Goal: Information Seeking & Learning: Find specific page/section

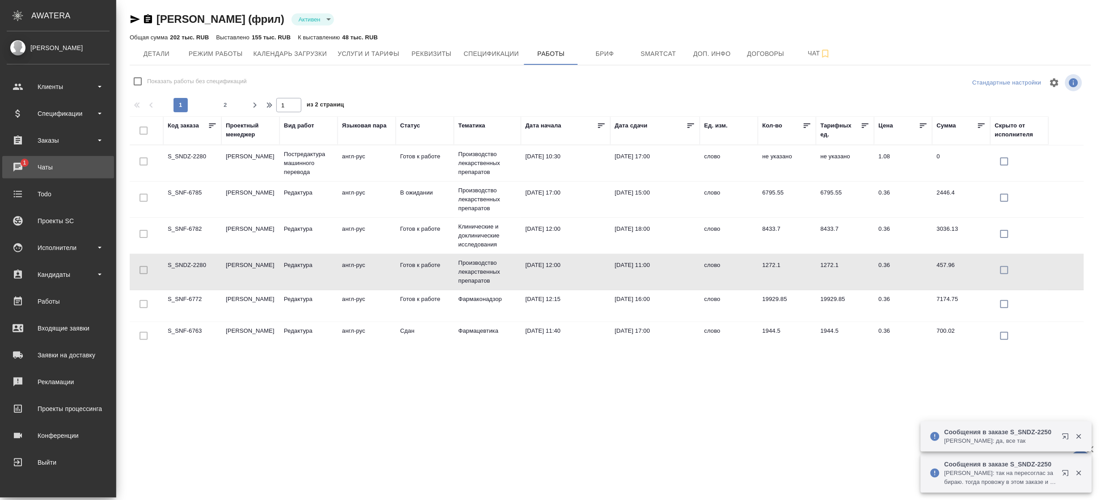
click at [32, 161] on div "Чаты" at bounding box center [58, 167] width 103 height 13
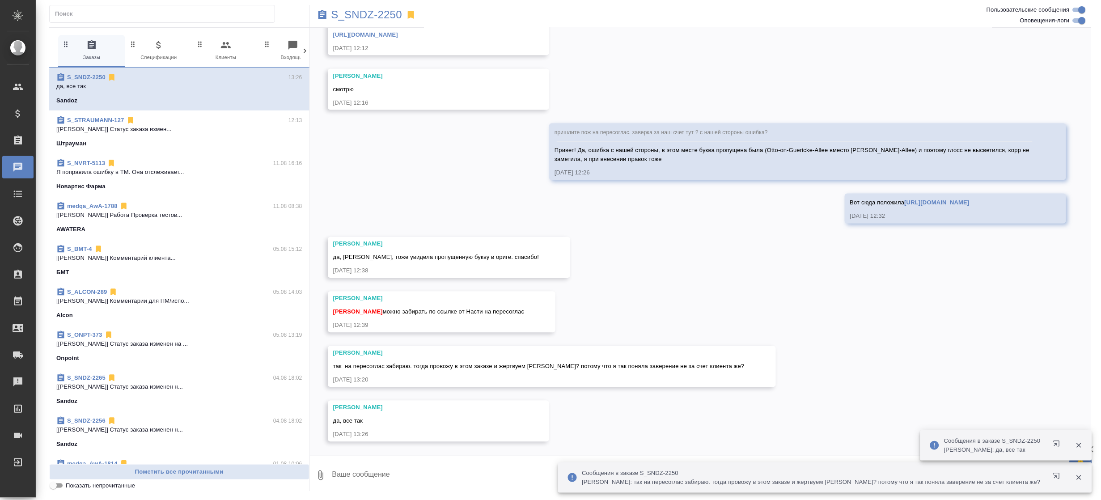
scroll to position [16438, 0]
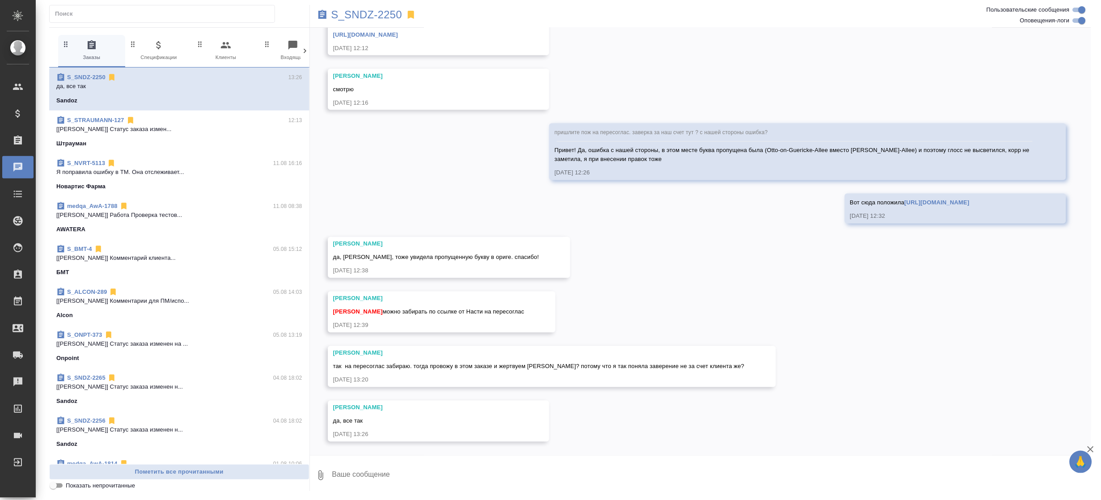
click at [380, 15] on p "S_SNDZ-2250" at bounding box center [366, 14] width 71 height 9
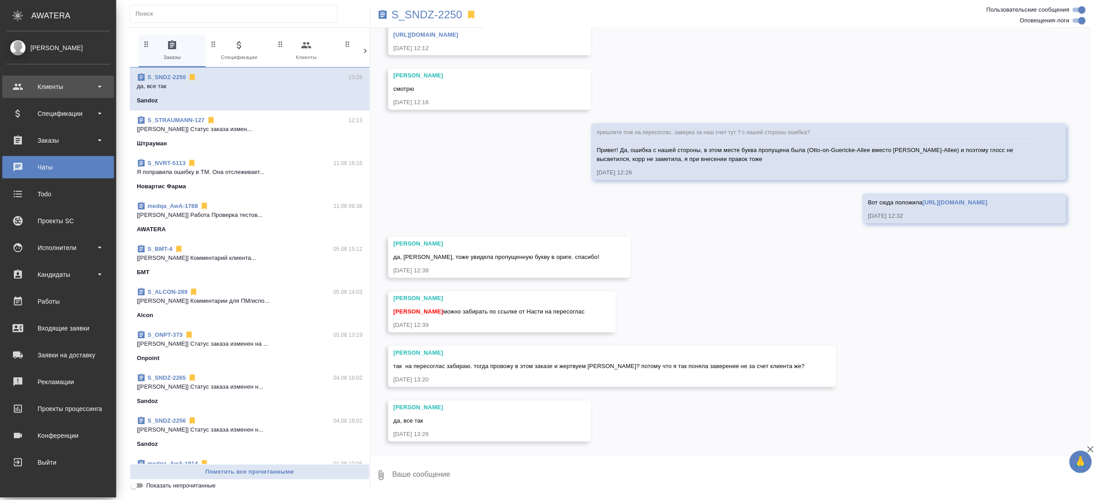
scroll to position [16474, 0]
click at [52, 247] on div "Исполнители" at bounding box center [58, 247] width 103 height 13
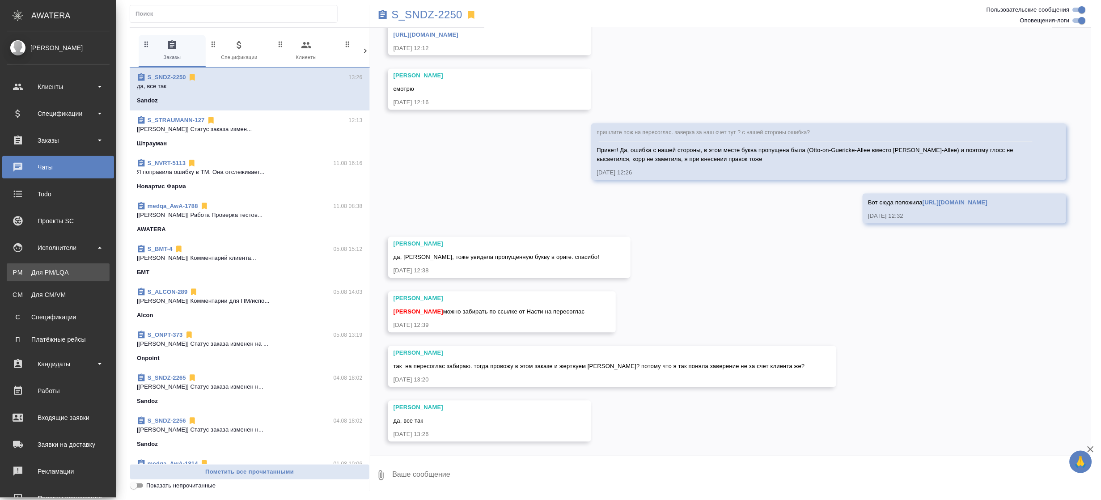
click at [55, 267] on link "PM Для PM/LQA" at bounding box center [58, 272] width 103 height 18
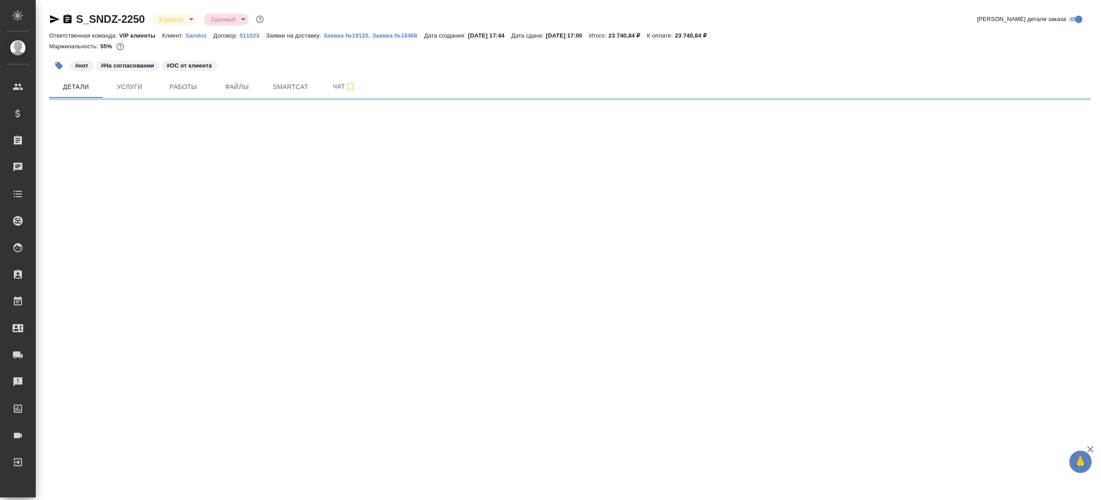
select select "RU"
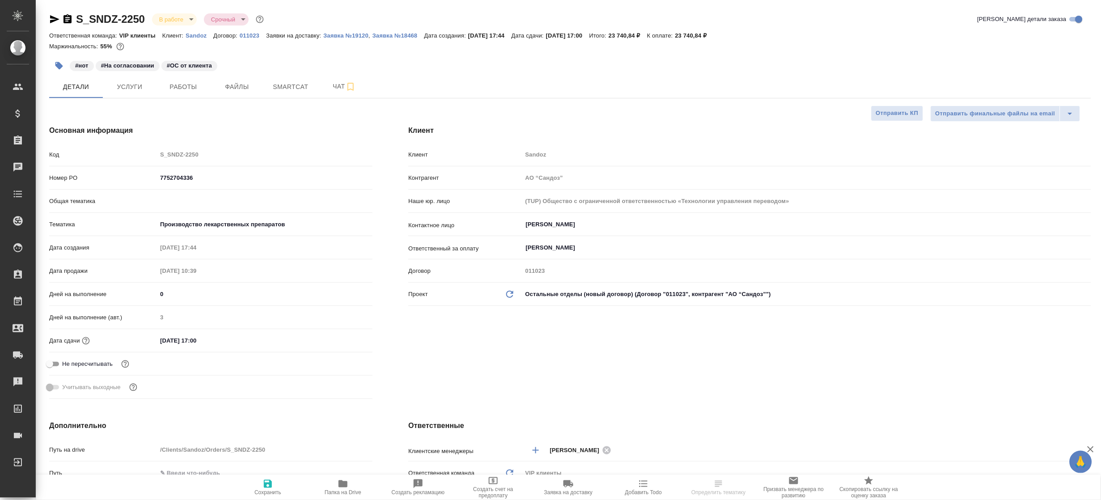
type textarea "x"
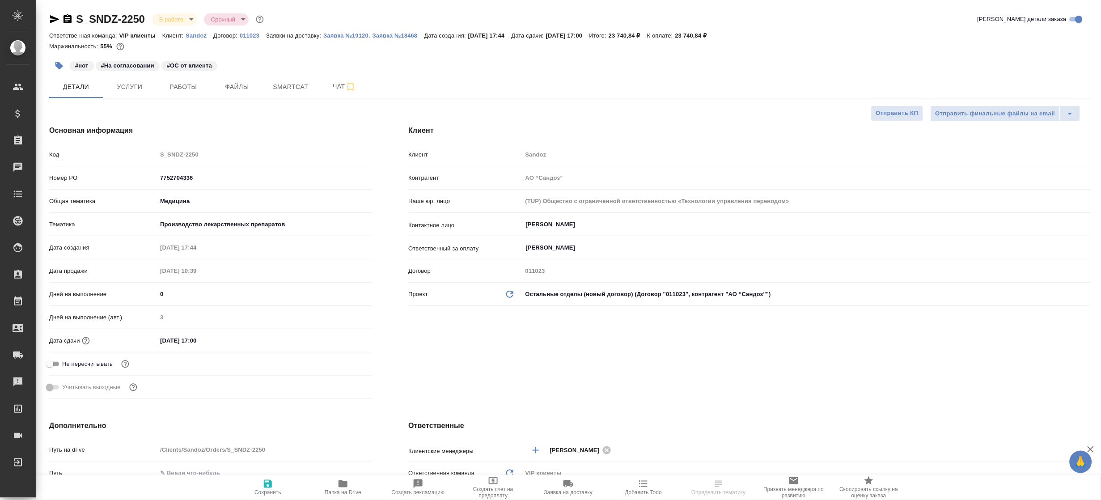
type textarea "x"
type input "Горшкова Валентина"
type input "Комаров Роман"
click at [178, 85] on span "Работы" at bounding box center [183, 86] width 43 height 11
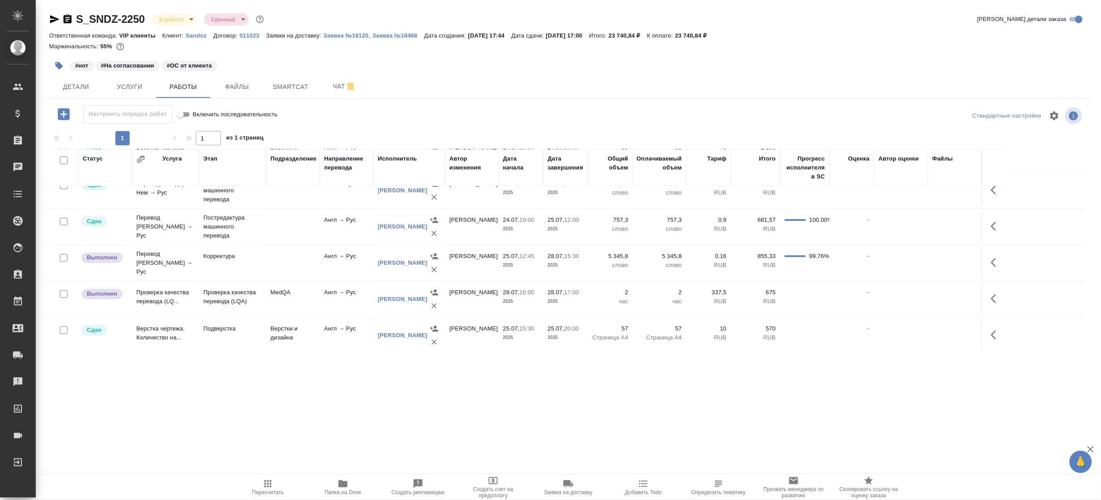
scroll to position [171, 0]
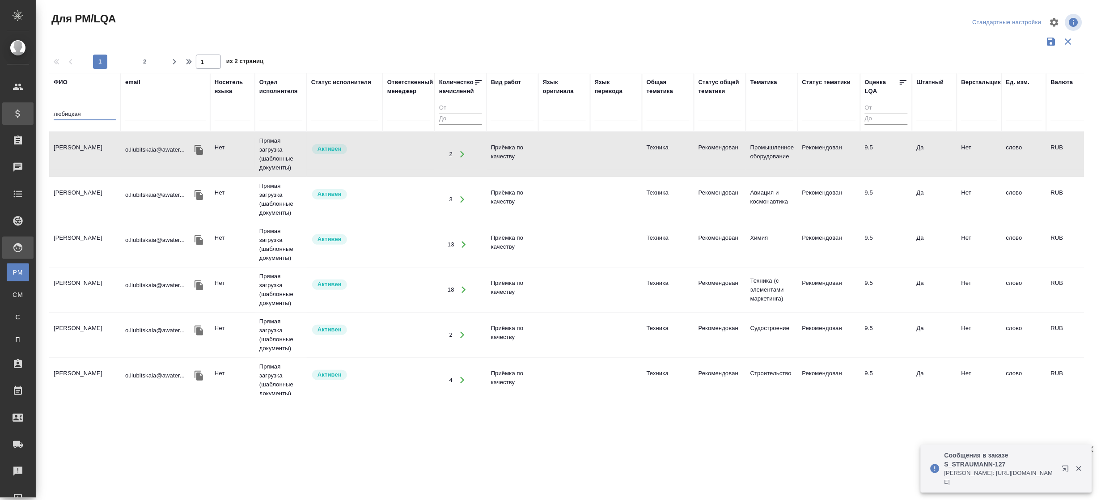
drag, startPoint x: 80, startPoint y: 111, endPoint x: 6, endPoint y: 113, distance: 73.3
click at [6, 113] on div ".cls-1 fill:#fff; AWATERA Borzova Anastasia Клиенты Спецификации Заказы 0 Чаты …" at bounding box center [550, 250] width 1101 height 500
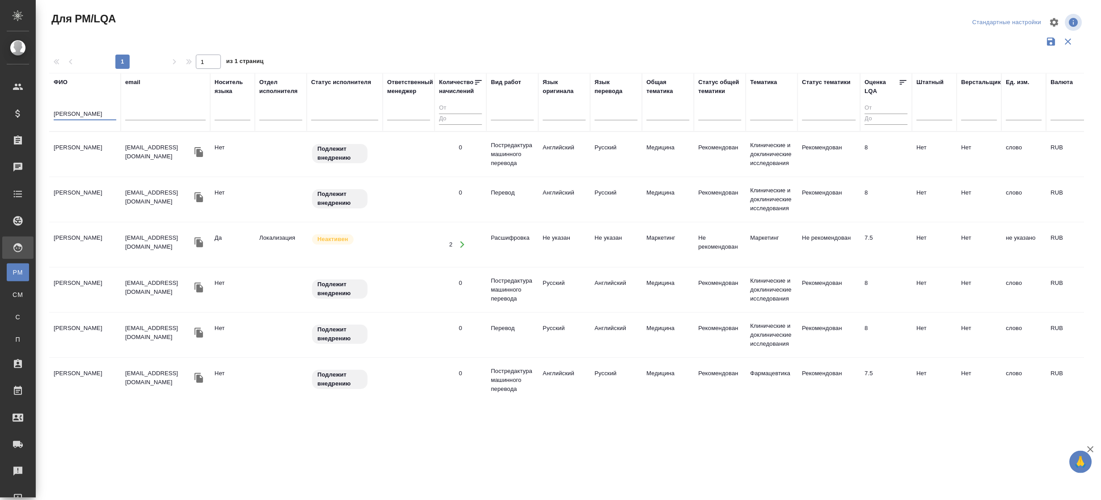
type input "лобанова"
click at [67, 154] on td "[PERSON_NAME]" at bounding box center [85, 154] width 72 height 31
click at [66, 154] on td "[PERSON_NAME]" at bounding box center [85, 154] width 72 height 31
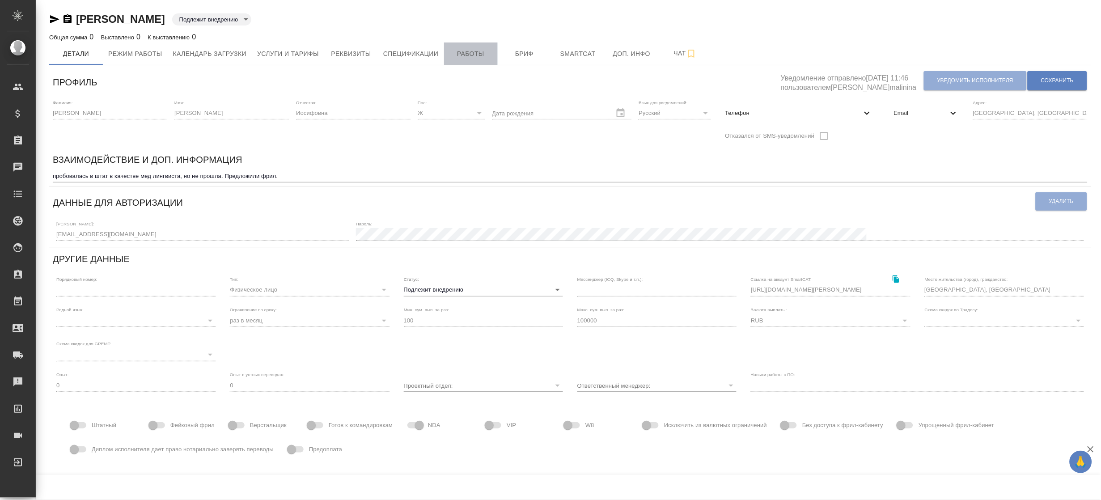
click at [461, 52] on span "Работы" at bounding box center [470, 53] width 43 height 11
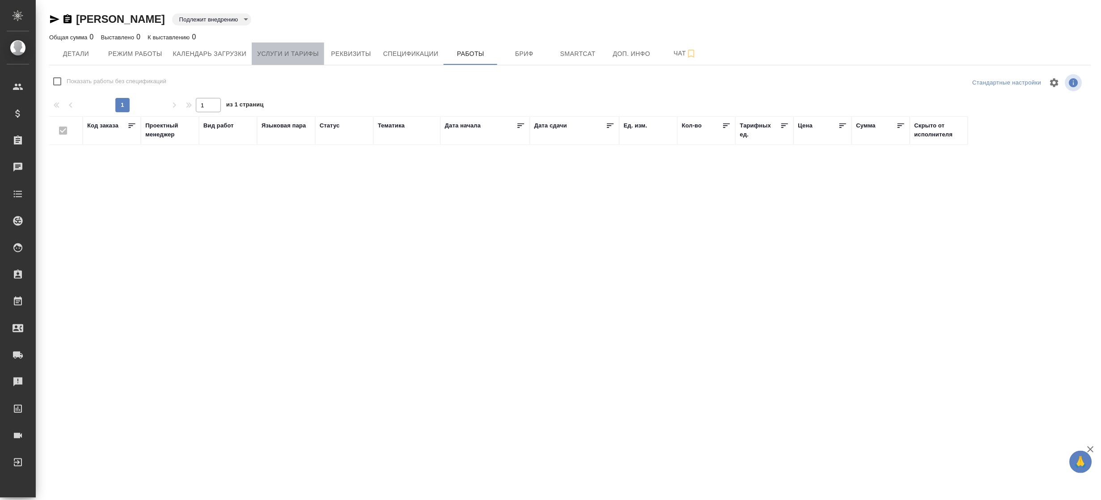
click at [299, 57] on span "Услуги и тарифы" at bounding box center [288, 53] width 62 height 11
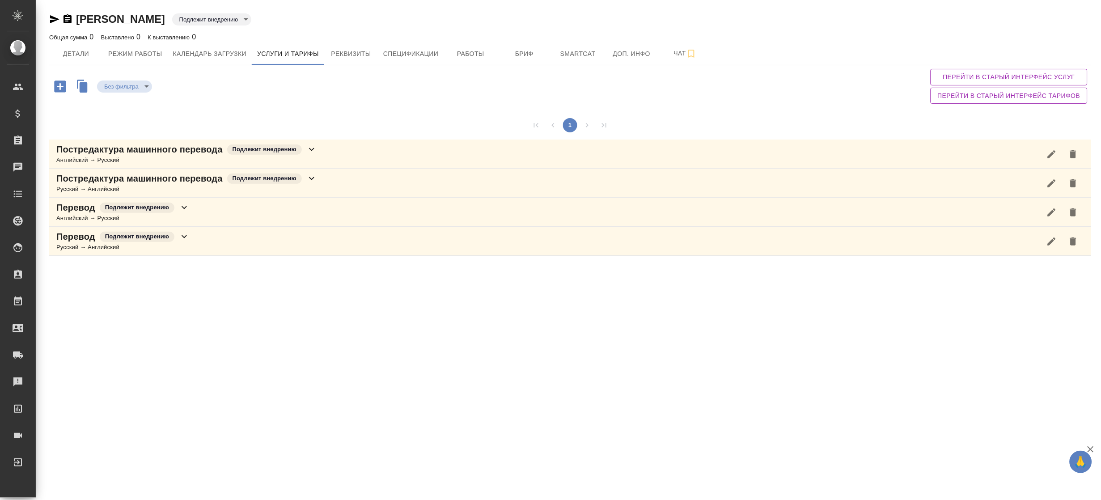
click at [199, 154] on p "Постредактура машинного перевода" at bounding box center [139, 149] width 166 height 13
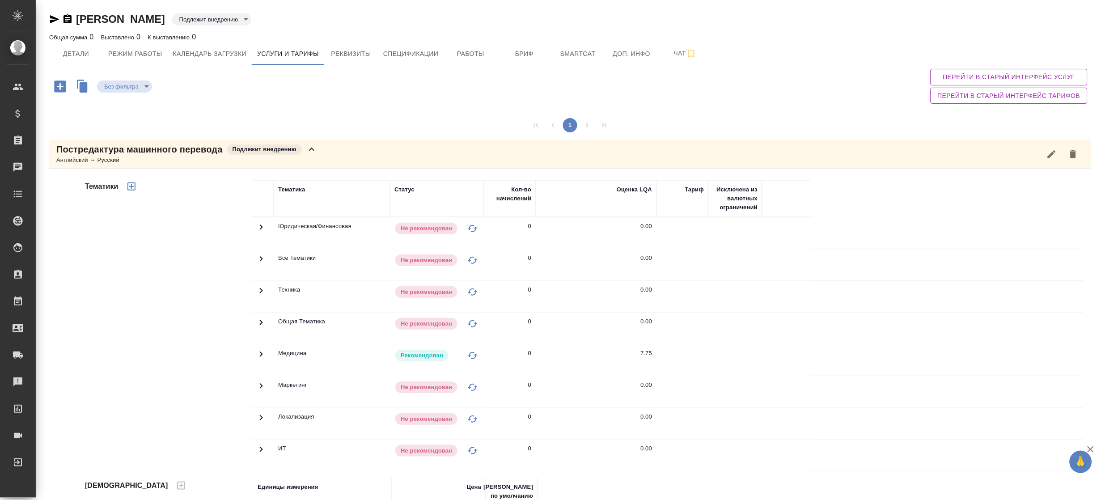
click at [261, 249] on td at bounding box center [262, 232] width 22 height 31
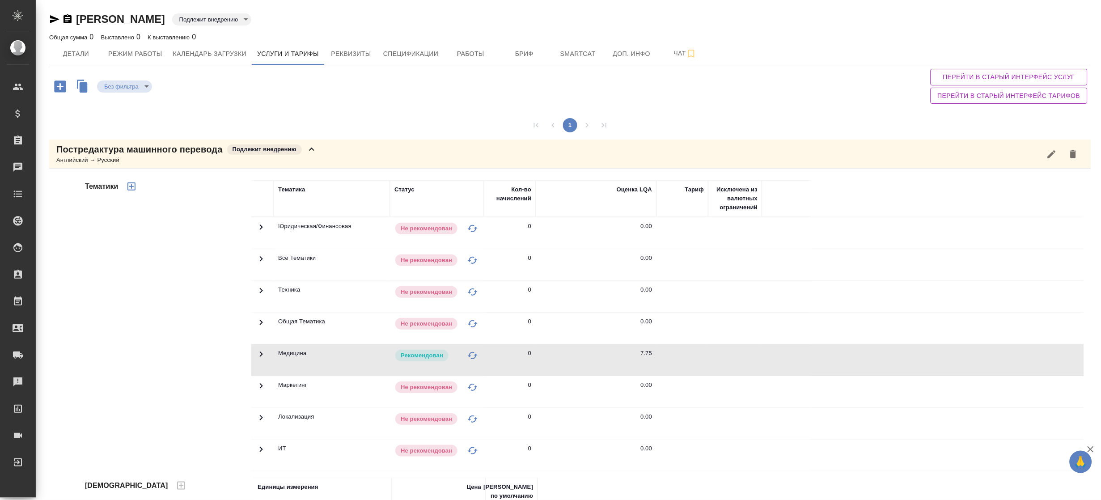
click at [264, 232] on icon at bounding box center [261, 227] width 11 height 11
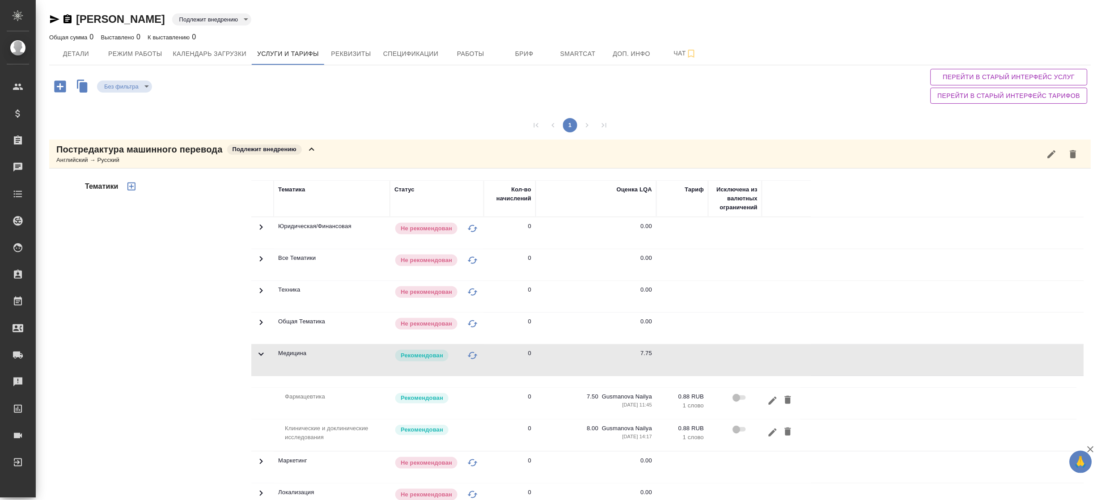
scroll to position [119, 0]
